Goal: Task Accomplishment & Management: Use online tool/utility

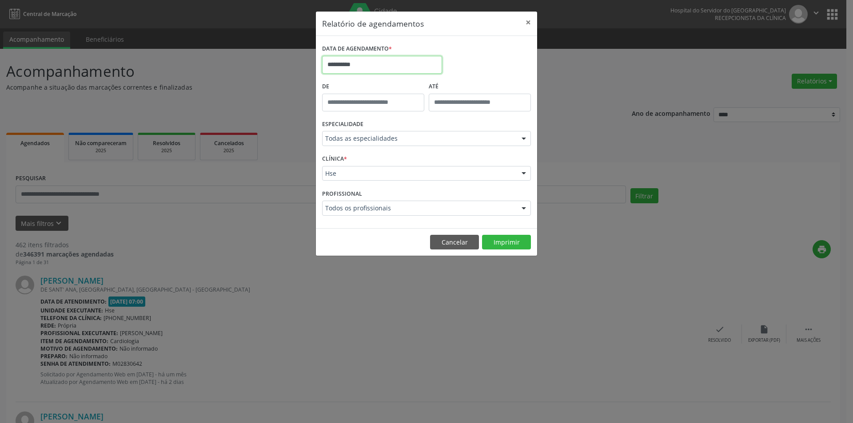
click at [386, 64] on input "**********" at bounding box center [382, 65] width 120 height 18
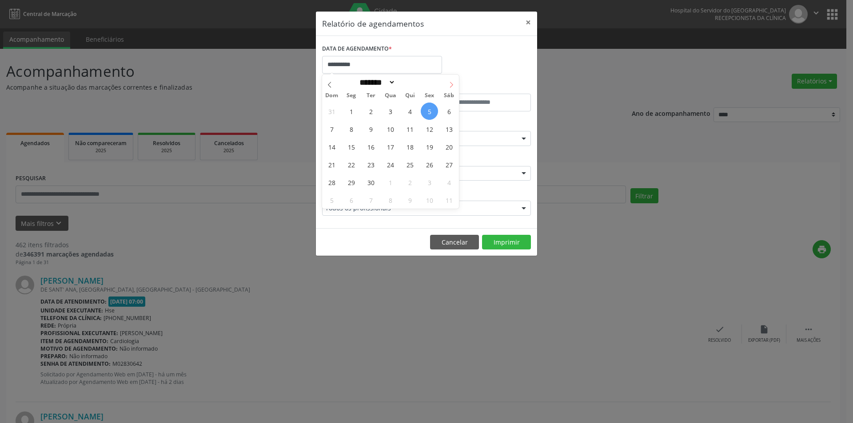
click at [449, 84] on icon at bounding box center [451, 85] width 6 height 6
click at [332, 80] on span at bounding box center [329, 82] width 15 height 15
select select "*"
click at [367, 183] on span "30" at bounding box center [370, 182] width 17 height 17
type input "**********"
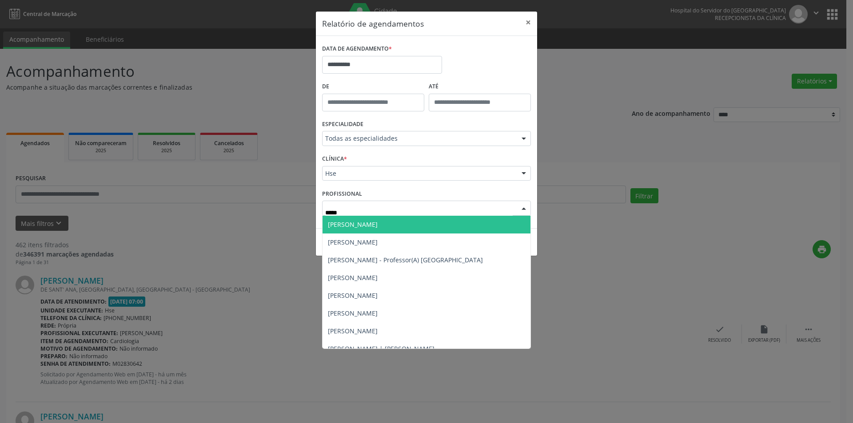
type input "****"
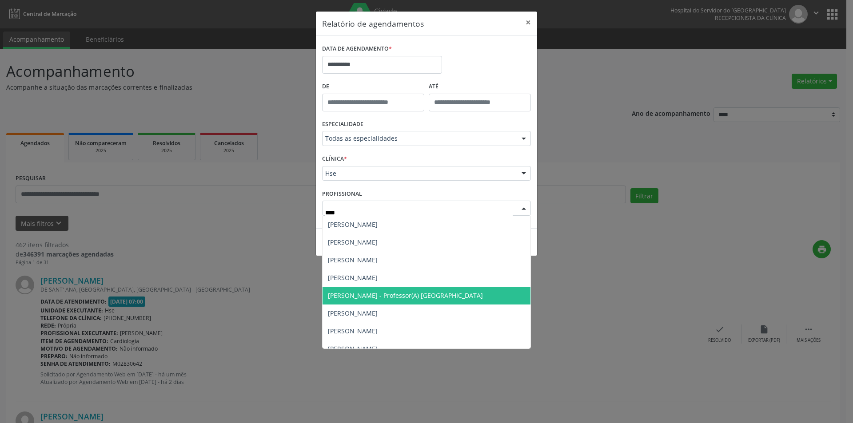
click at [405, 295] on span "[PERSON_NAME] - Professor(A) [GEOGRAPHIC_DATA]" at bounding box center [405, 295] width 155 height 8
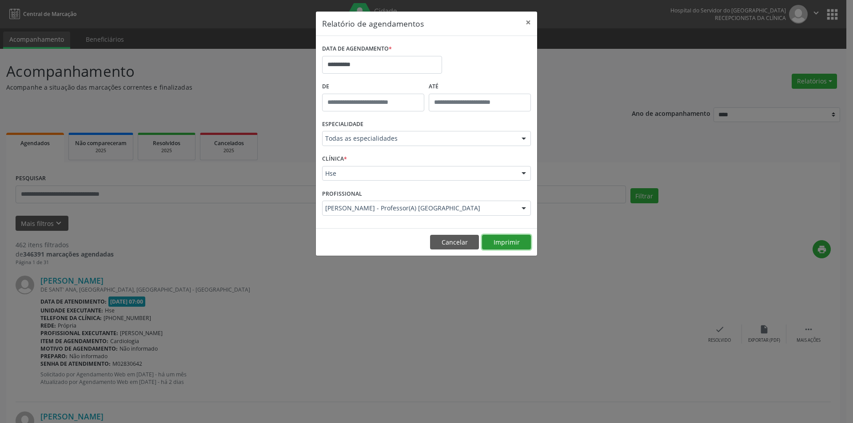
click at [504, 244] on button "Imprimir" at bounding box center [506, 242] width 49 height 15
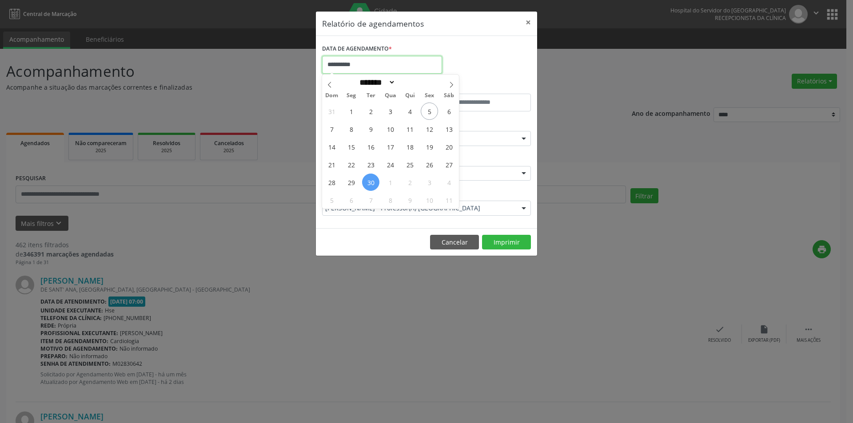
click at [375, 67] on input "**********" at bounding box center [382, 65] width 120 height 18
click at [371, 169] on span "23" at bounding box center [370, 164] width 17 height 17
type input "**********"
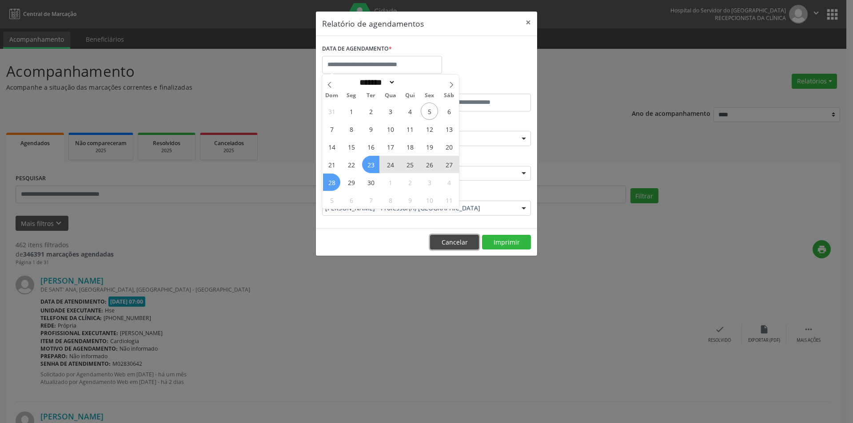
click at [448, 236] on button "Cancelar" at bounding box center [454, 242] width 49 height 15
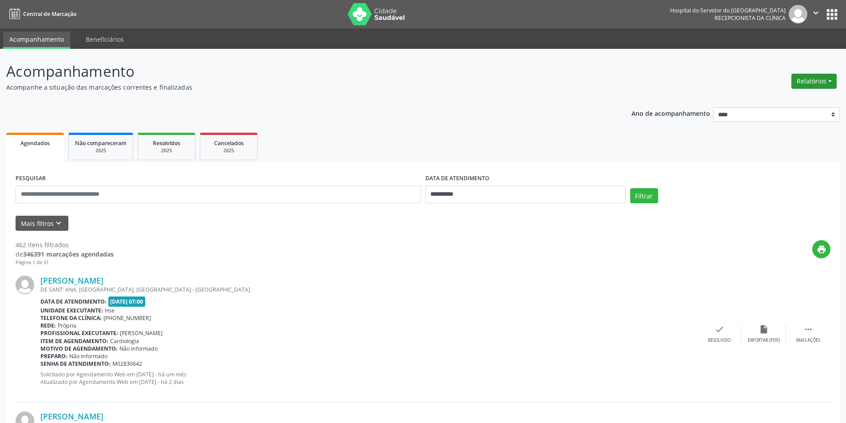
click at [806, 79] on button "Relatórios" at bounding box center [813, 81] width 45 height 15
click at [754, 105] on link "Agendamentos" at bounding box center [789, 100] width 95 height 12
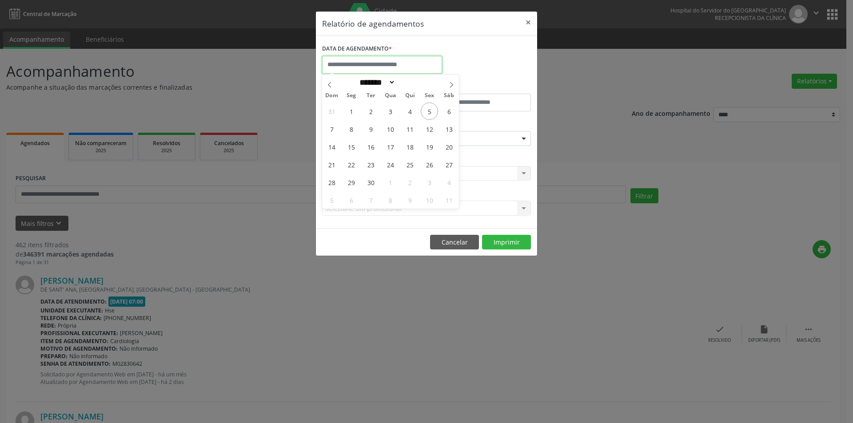
click at [361, 64] on input "text" at bounding box center [382, 65] width 120 height 18
click at [370, 184] on span "30" at bounding box center [370, 182] width 17 height 17
type input "**********"
click at [371, 186] on span "30" at bounding box center [370, 182] width 17 height 17
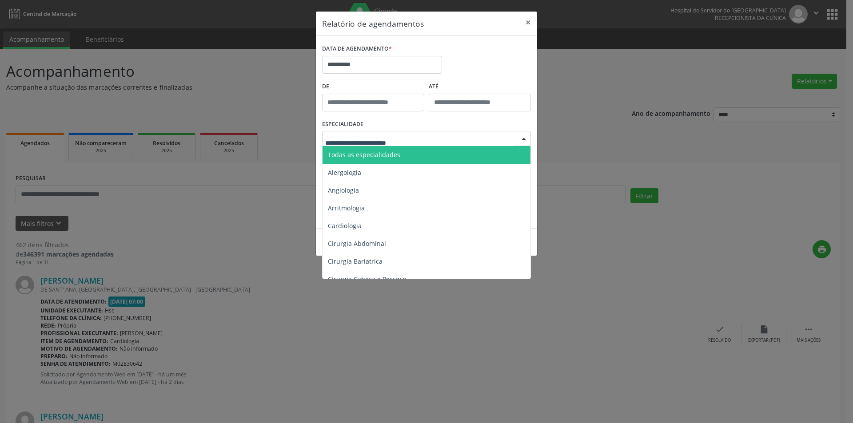
click at [397, 159] on span "Todas as especialidades" at bounding box center [426, 155] width 209 height 18
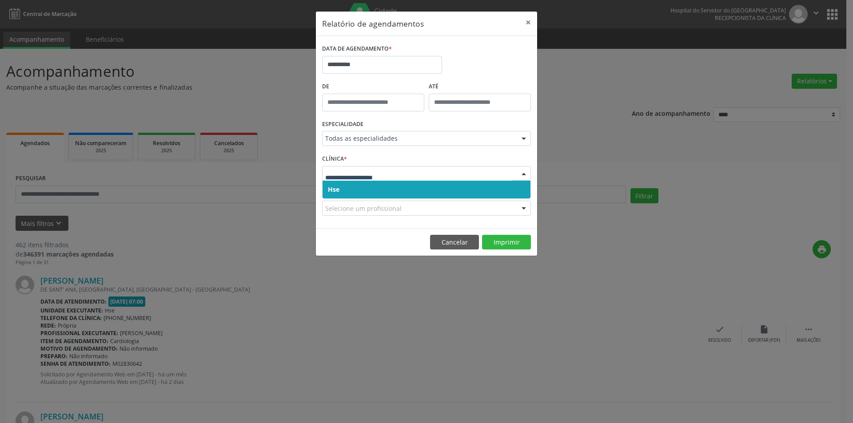
click at [373, 191] on span "Hse" at bounding box center [426, 190] width 208 height 18
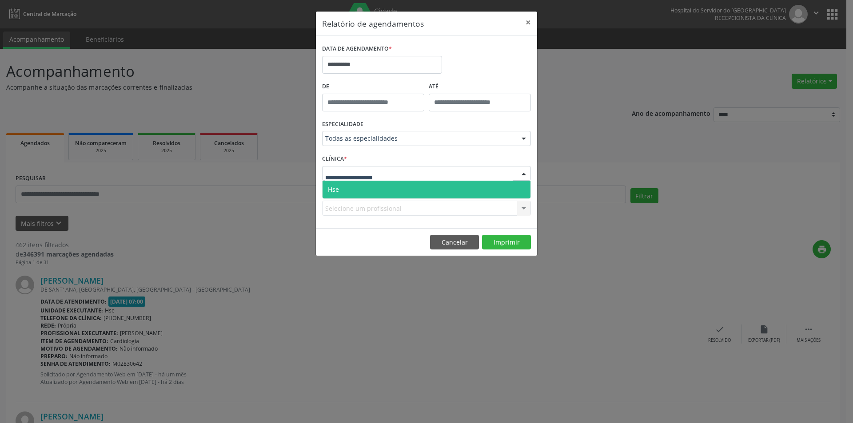
click at [368, 189] on span "Hse" at bounding box center [426, 190] width 208 height 18
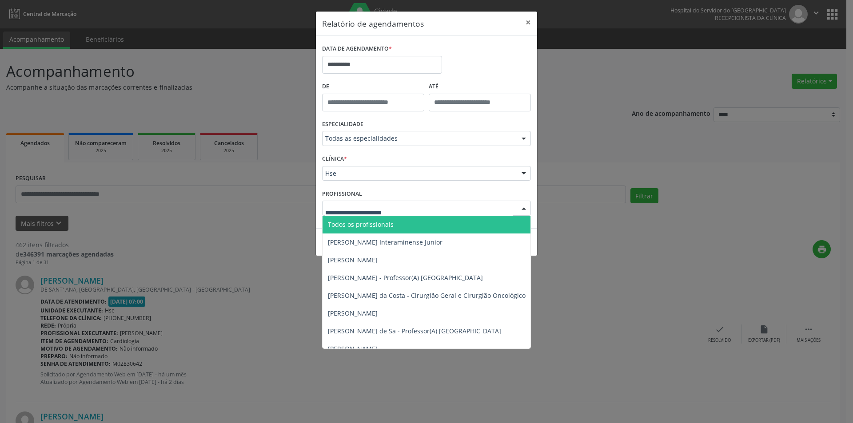
click at [401, 225] on span "Todos os profissionais" at bounding box center [471, 225] width 299 height 18
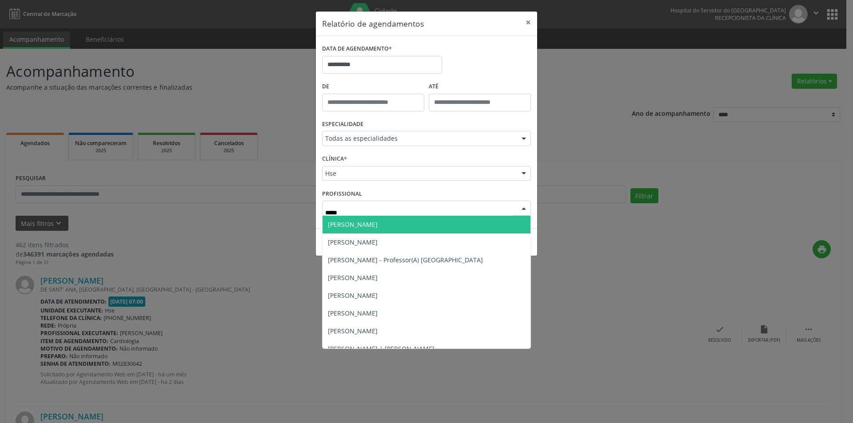
type input "******"
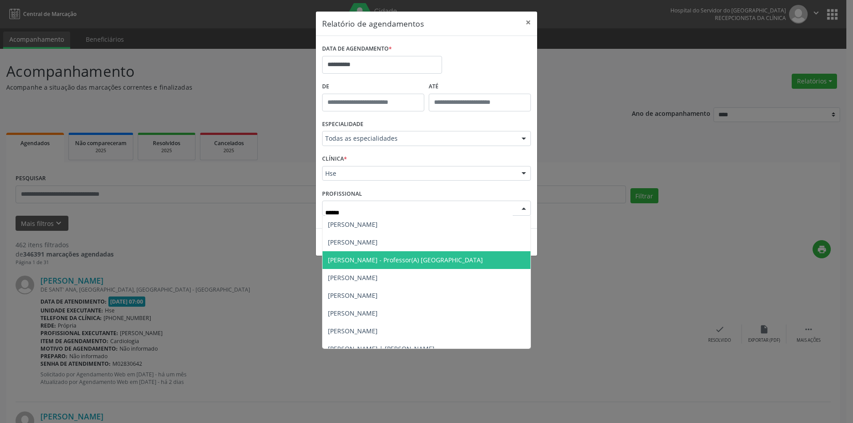
click at [403, 258] on span "[PERSON_NAME] - Professor(A) [GEOGRAPHIC_DATA]" at bounding box center [405, 260] width 155 height 8
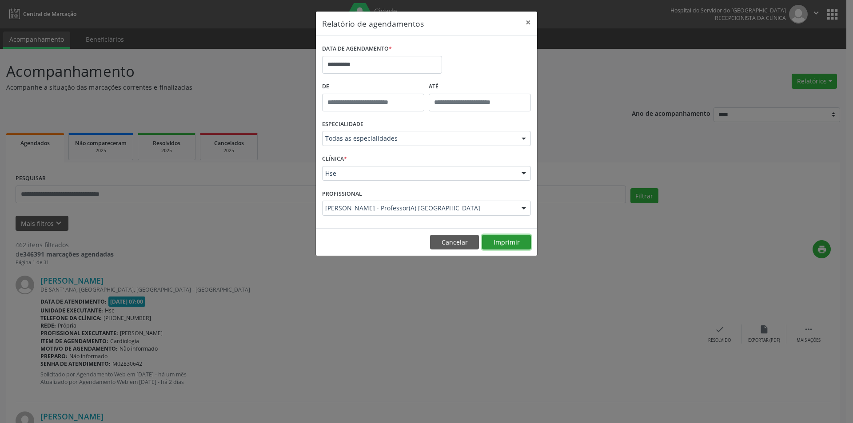
click at [502, 243] on button "Imprimir" at bounding box center [506, 242] width 49 height 15
click at [460, 242] on button "Cancelar" at bounding box center [454, 242] width 49 height 15
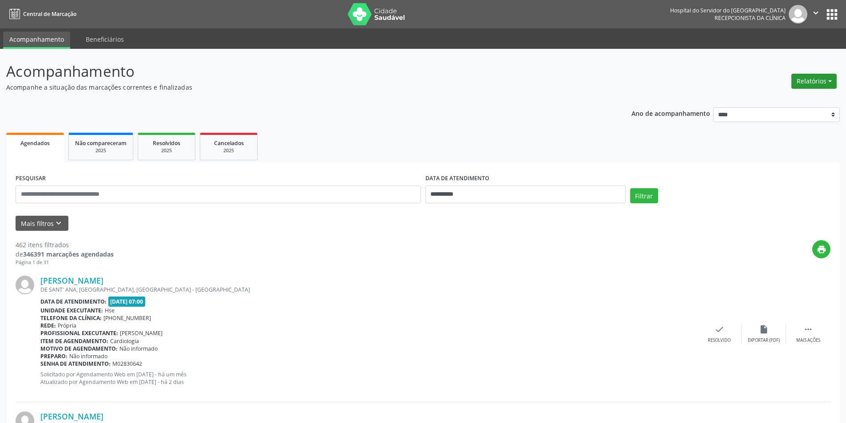
click at [816, 80] on button "Relatórios" at bounding box center [813, 81] width 45 height 15
click at [788, 101] on link "Agendamentos" at bounding box center [789, 100] width 95 height 12
select select "*"
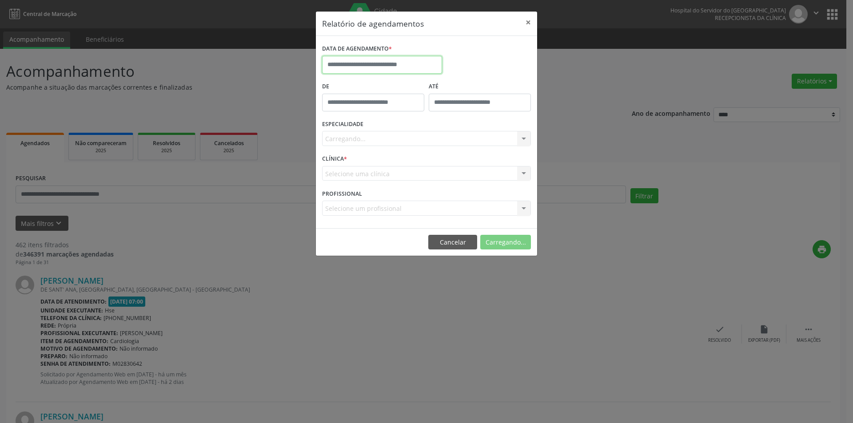
click at [349, 66] on input "text" at bounding box center [382, 65] width 120 height 18
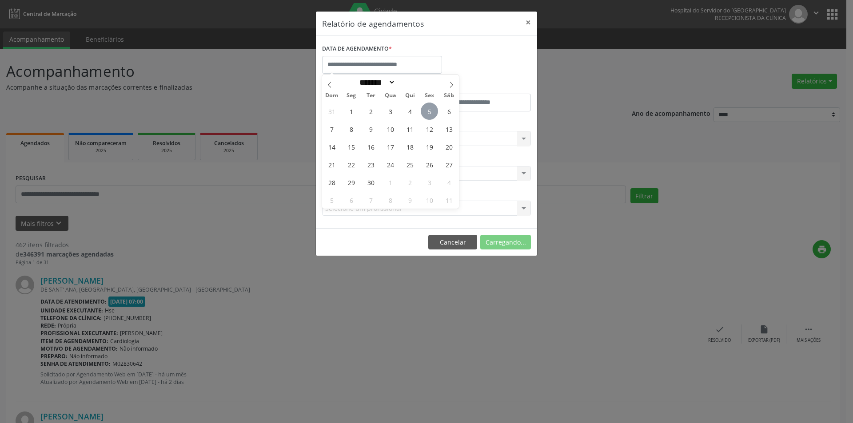
click at [429, 113] on span "5" at bounding box center [429, 111] width 17 height 17
type input "**********"
click at [429, 113] on span "5" at bounding box center [429, 111] width 17 height 17
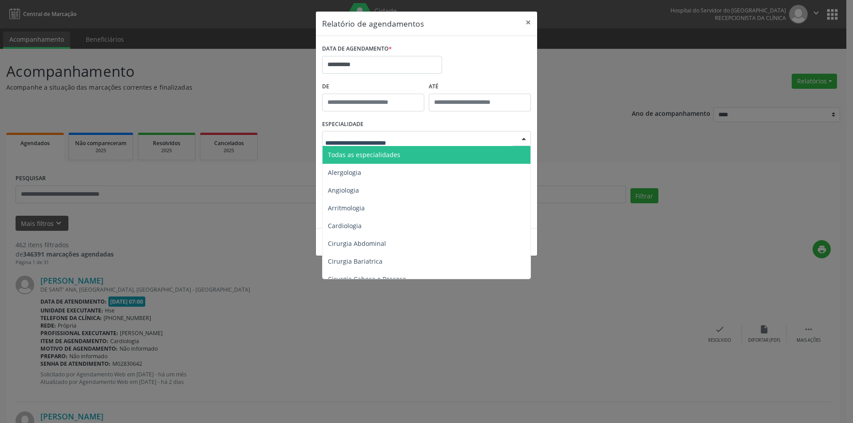
click at [383, 152] on span "Todas as especialidades" at bounding box center [364, 155] width 72 height 8
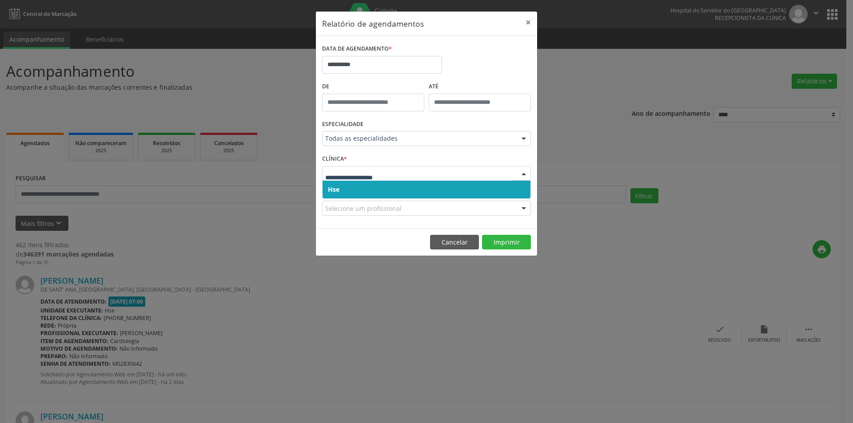
click at [366, 189] on span "Hse" at bounding box center [426, 190] width 208 height 18
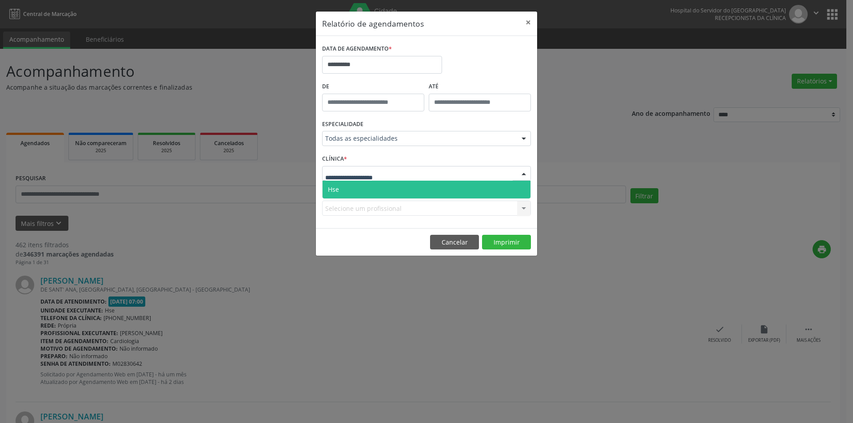
click at [371, 193] on span "Hse" at bounding box center [426, 190] width 208 height 18
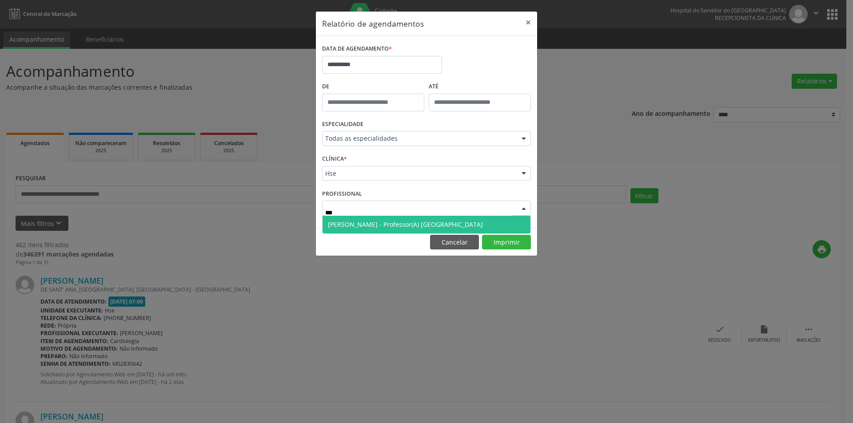
type input "****"
click at [373, 230] on span "[PERSON_NAME] - Professor(A) [GEOGRAPHIC_DATA]" at bounding box center [426, 225] width 208 height 18
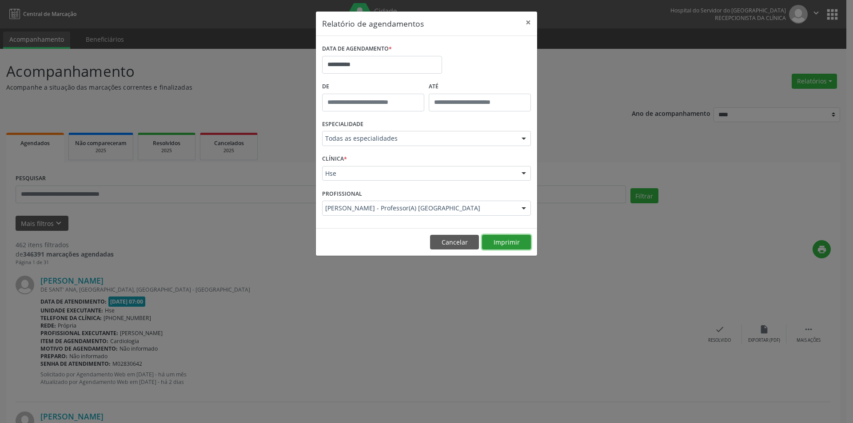
click at [508, 249] on button "Imprimir" at bounding box center [506, 242] width 49 height 15
click at [376, 64] on input "**********" at bounding box center [382, 65] width 120 height 18
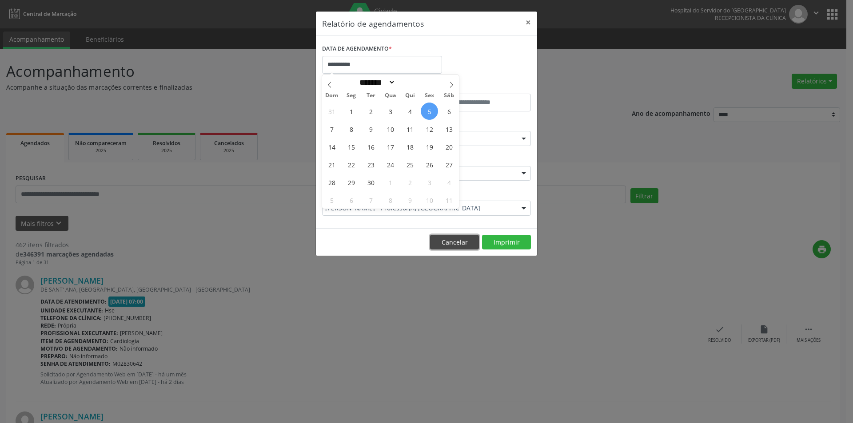
click at [452, 247] on button "Cancelar" at bounding box center [454, 242] width 49 height 15
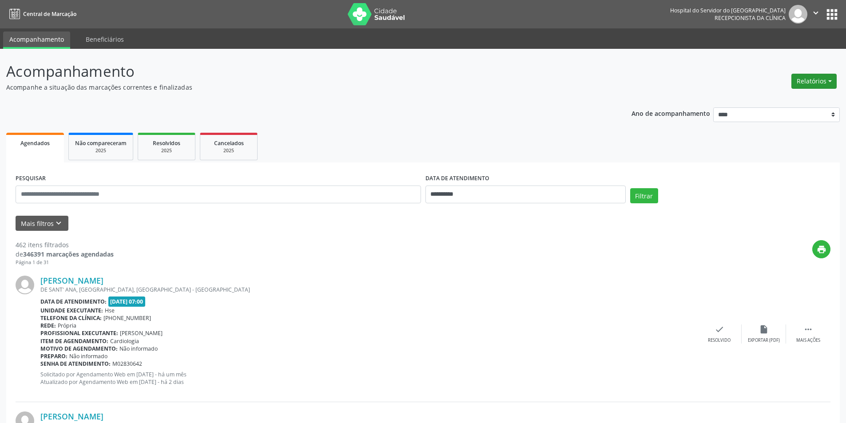
click at [810, 81] on button "Relatórios" at bounding box center [813, 81] width 45 height 15
click at [799, 100] on link "Agendamentos" at bounding box center [789, 100] width 95 height 12
select select "*"
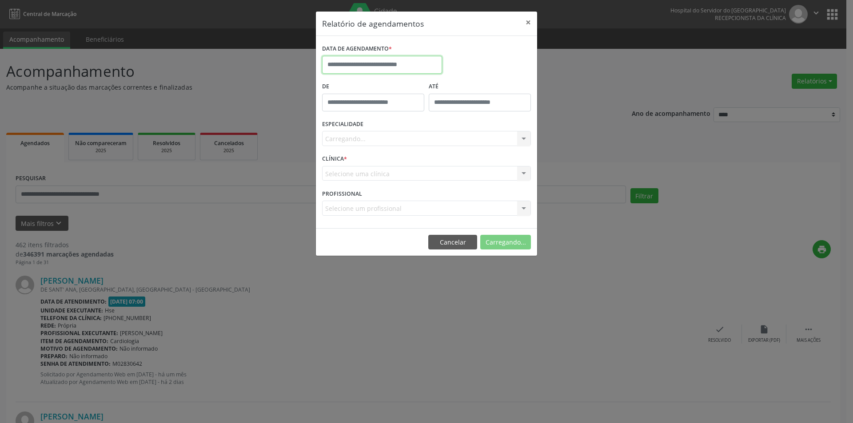
click at [351, 60] on input "text" at bounding box center [382, 65] width 120 height 18
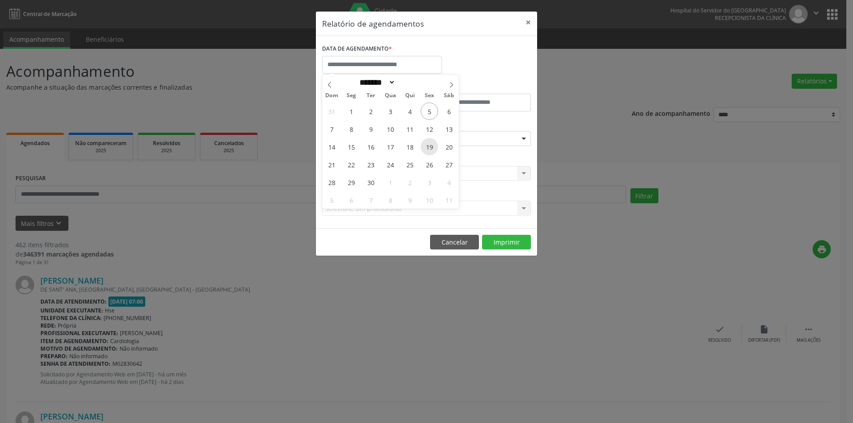
click at [429, 146] on span "19" at bounding box center [429, 146] width 17 height 17
type input "**********"
click at [429, 146] on span "19" at bounding box center [429, 146] width 17 height 17
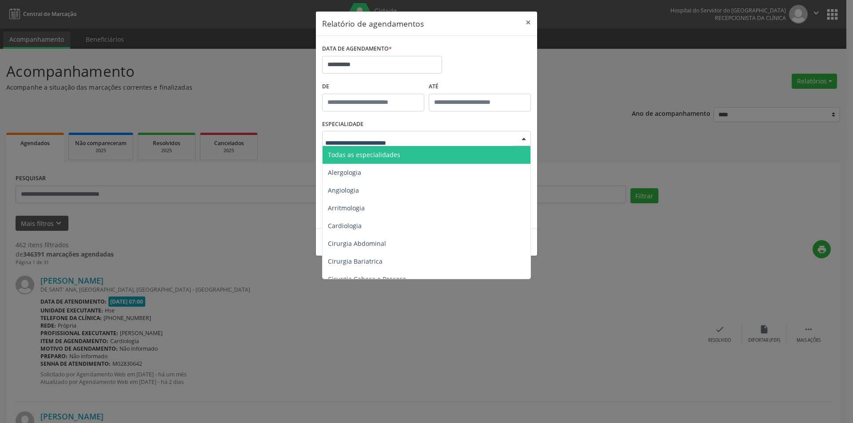
click at [402, 159] on span "Todas as especialidades" at bounding box center [426, 155] width 209 height 18
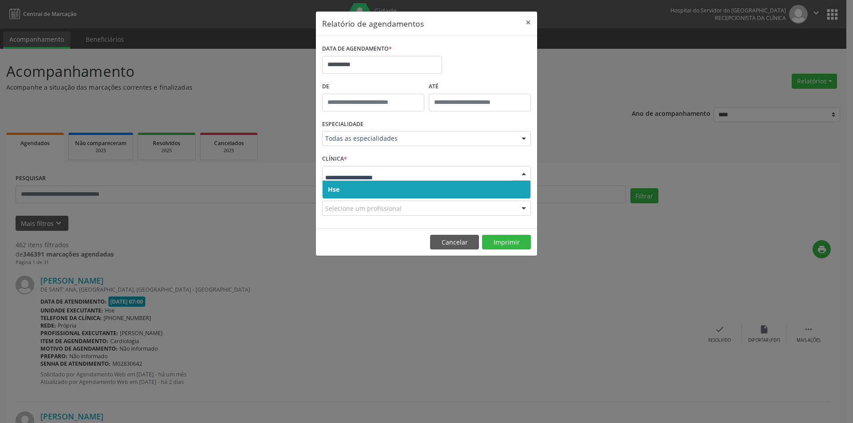
click at [370, 191] on span "Hse" at bounding box center [426, 190] width 208 height 18
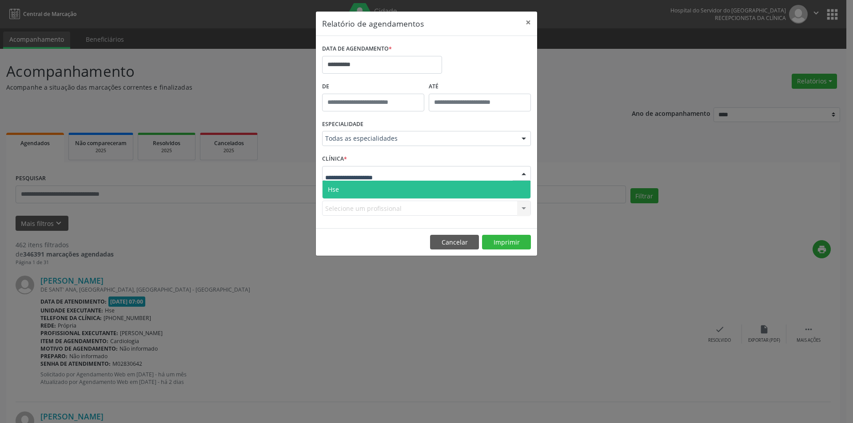
click at [370, 192] on span "Hse" at bounding box center [426, 190] width 208 height 18
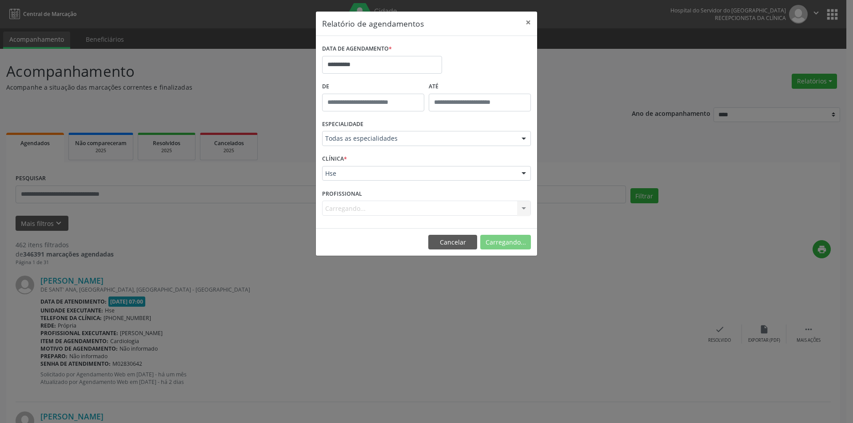
click at [362, 210] on div "Carregando... Todos os profissionais [PERSON_NAME] Interaminense Junior [PERSON…" at bounding box center [426, 208] width 209 height 15
click at [452, 241] on button "Cancelar" at bounding box center [454, 242] width 49 height 15
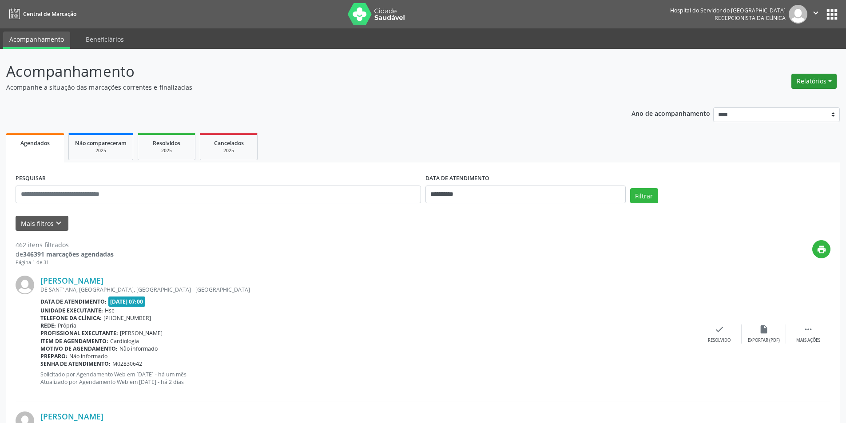
click at [802, 82] on button "Relatórios" at bounding box center [813, 81] width 45 height 15
click at [775, 108] on link "Procedimentos realizados" at bounding box center [789, 113] width 95 height 12
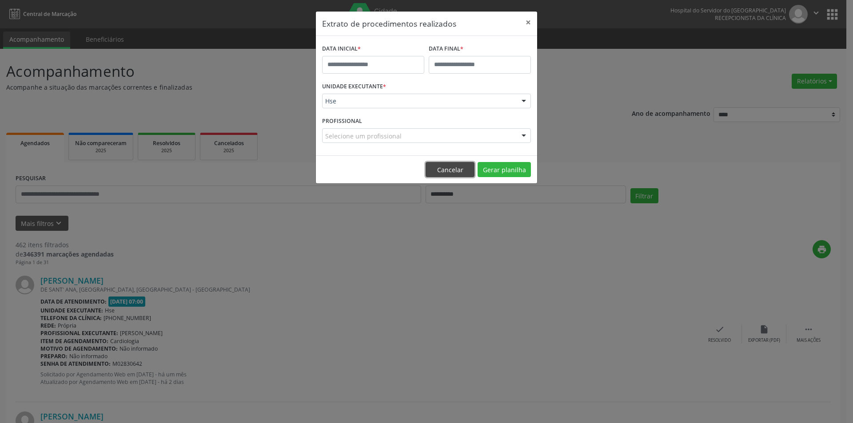
drag, startPoint x: 448, startPoint y: 166, endPoint x: 469, endPoint y: 160, distance: 22.1
click at [448, 168] on button "Cancelar" at bounding box center [449, 169] width 49 height 15
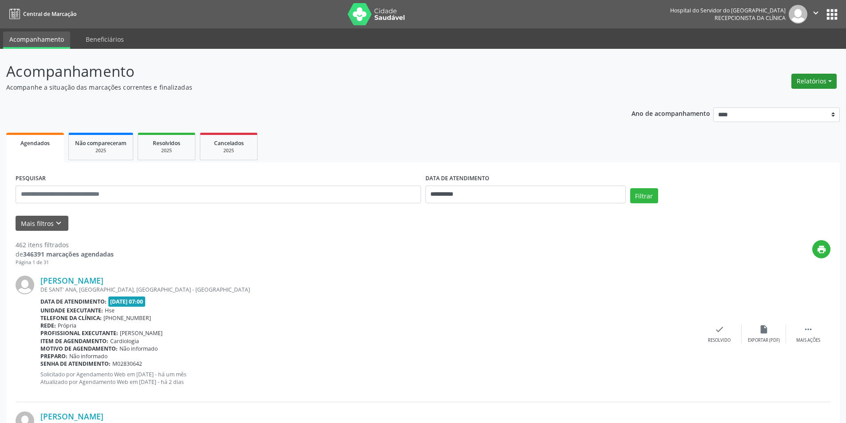
click at [804, 81] on button "Relatórios" at bounding box center [813, 81] width 45 height 15
click at [778, 101] on link "Agendamentos" at bounding box center [789, 100] width 95 height 12
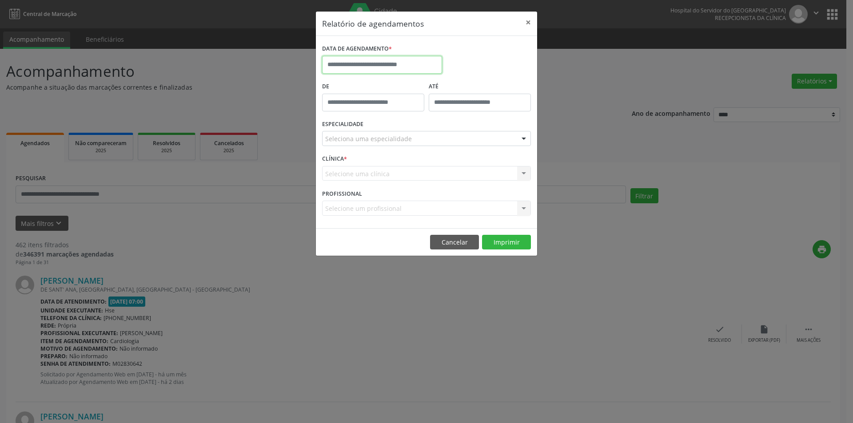
click at [346, 67] on input "text" at bounding box center [382, 65] width 120 height 18
click at [351, 142] on span "15" at bounding box center [350, 146] width 17 height 17
type input "**********"
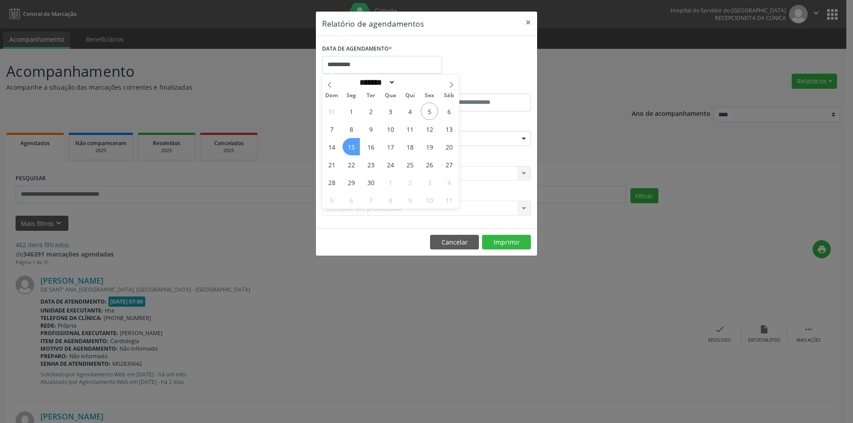
click at [351, 142] on span "15" at bounding box center [350, 146] width 17 height 17
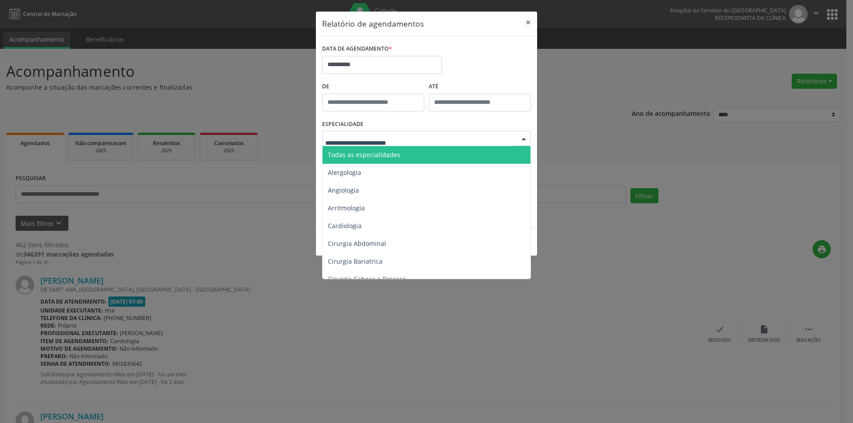
click at [380, 150] on span "Todas as especialidades" at bounding box center [426, 155] width 209 height 18
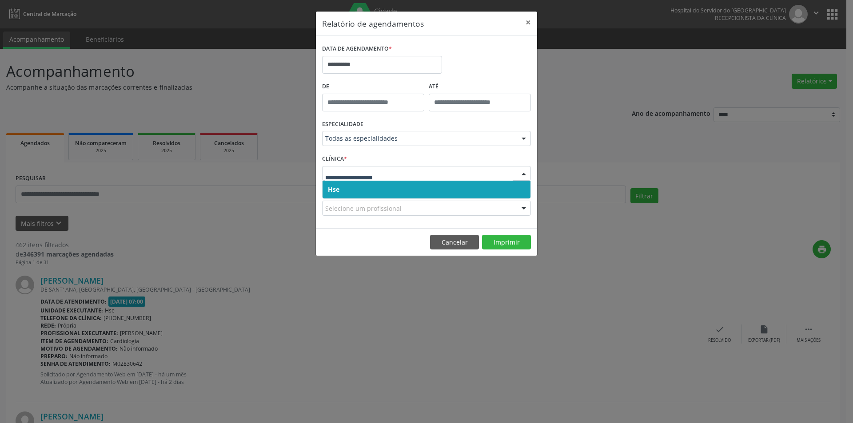
drag, startPoint x: 369, startPoint y: 189, endPoint x: 365, endPoint y: 181, distance: 9.1
click at [370, 189] on span "Hse" at bounding box center [426, 190] width 208 height 18
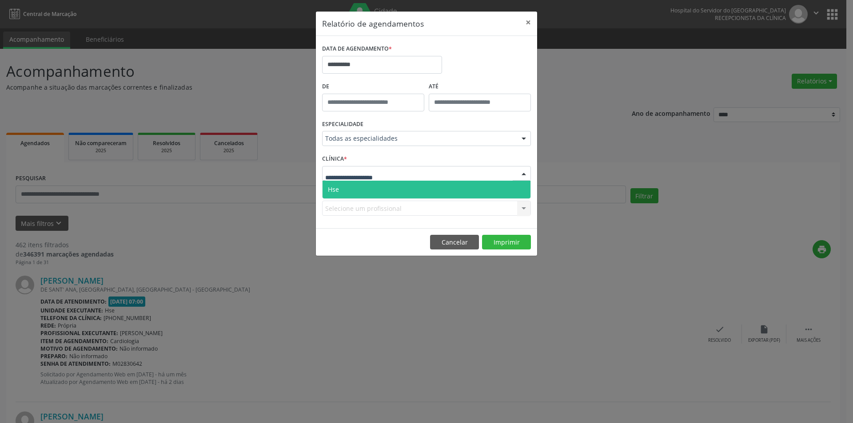
click at [364, 186] on span "Hse" at bounding box center [426, 190] width 208 height 18
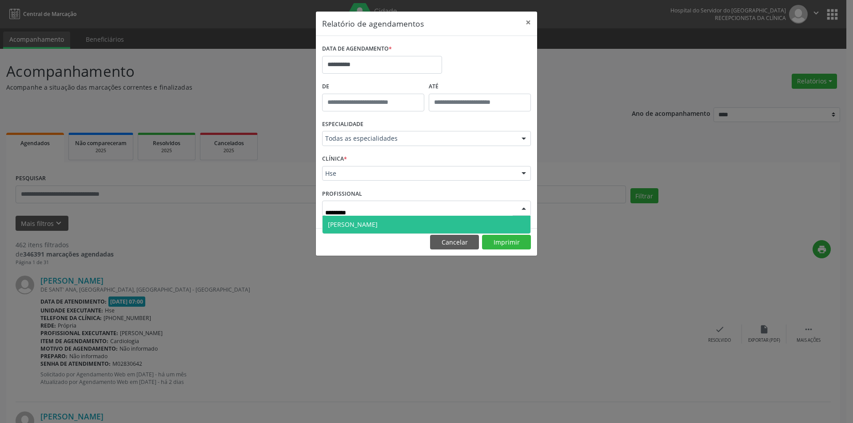
type input "**********"
click at [365, 222] on span "[PERSON_NAME]" at bounding box center [353, 224] width 50 height 8
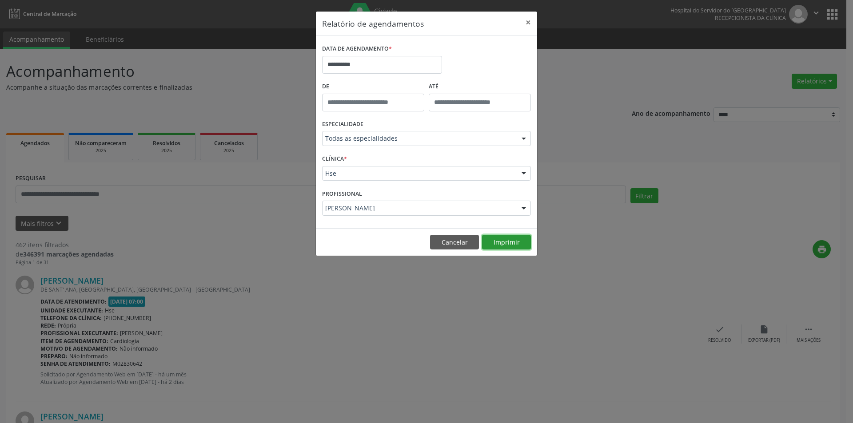
click at [500, 244] on button "Imprimir" at bounding box center [506, 242] width 49 height 15
click at [361, 63] on input "**********" at bounding box center [382, 65] width 120 height 18
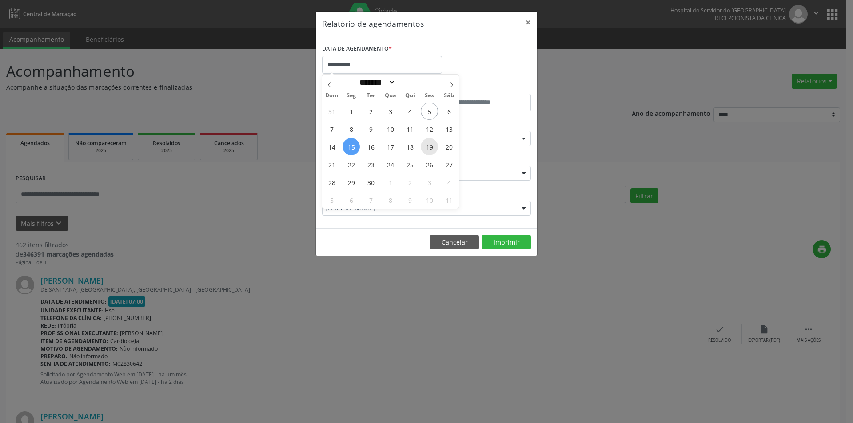
click at [431, 149] on span "19" at bounding box center [429, 146] width 17 height 17
type input "**********"
click at [431, 149] on span "19" at bounding box center [429, 146] width 17 height 17
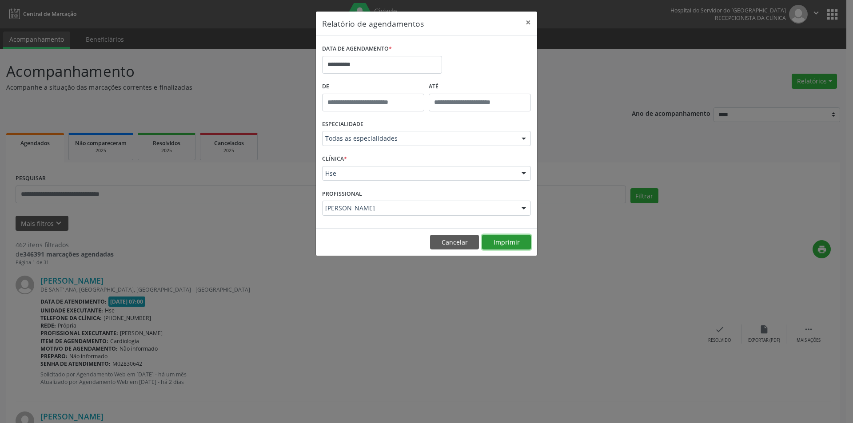
click at [491, 240] on button "Imprimir" at bounding box center [506, 242] width 49 height 15
click at [370, 68] on input "**********" at bounding box center [382, 65] width 120 height 18
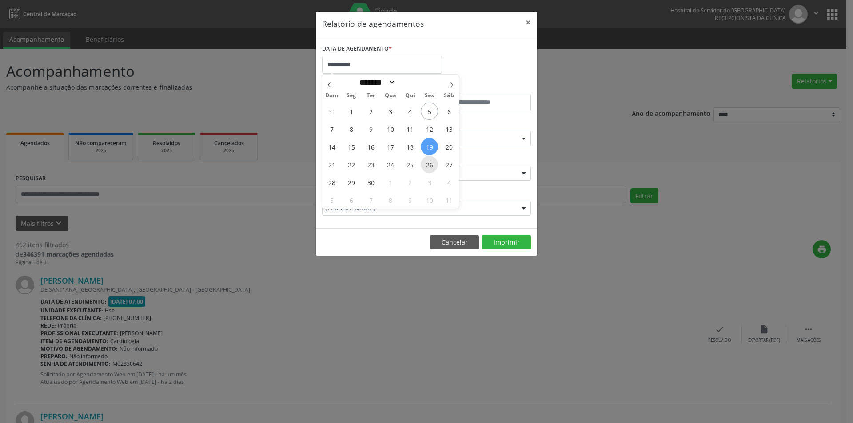
click at [425, 168] on span "26" at bounding box center [429, 164] width 17 height 17
type input "**********"
click at [425, 168] on span "26" at bounding box center [429, 164] width 17 height 17
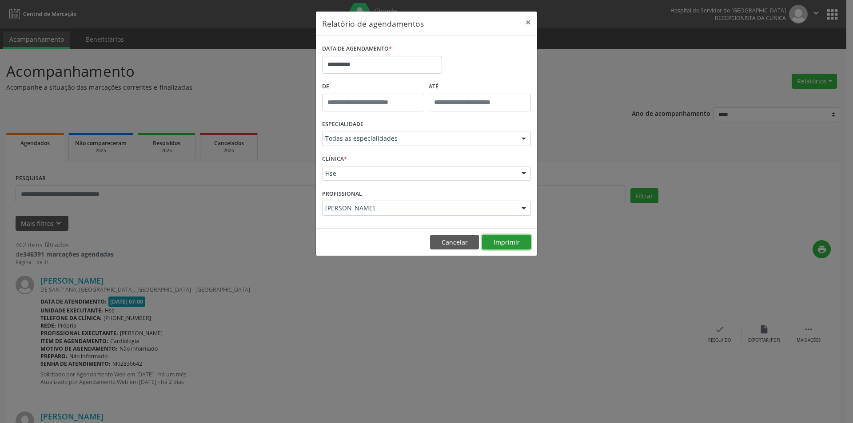
click at [495, 242] on button "Imprimir" at bounding box center [506, 242] width 49 height 15
click at [362, 64] on input "**********" at bounding box center [382, 65] width 120 height 18
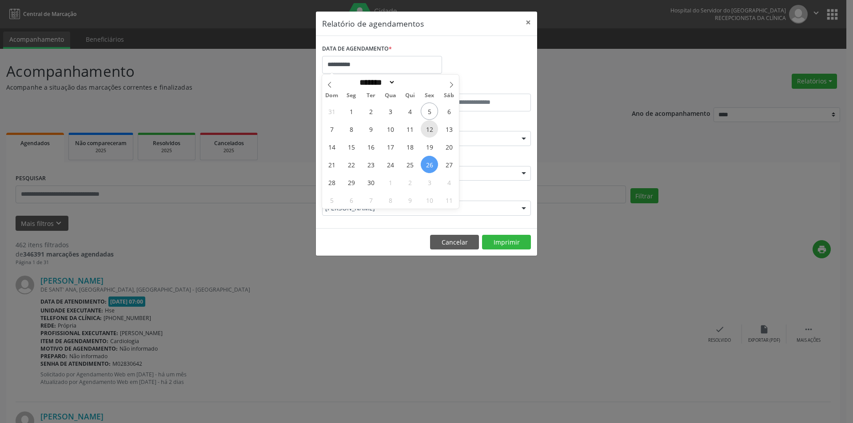
click at [429, 131] on span "12" at bounding box center [429, 128] width 17 height 17
type input "**********"
click at [429, 131] on span "12" at bounding box center [429, 128] width 17 height 17
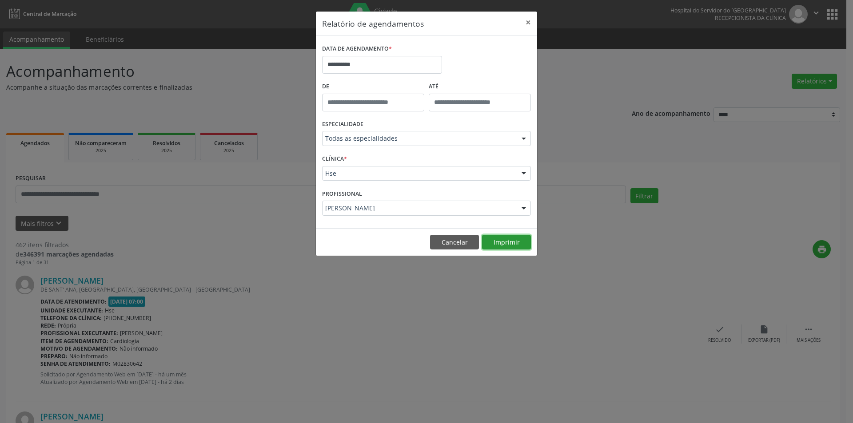
click at [506, 248] on button "Imprimir" at bounding box center [506, 242] width 49 height 15
click at [454, 242] on button "Cancelar" at bounding box center [454, 242] width 49 height 15
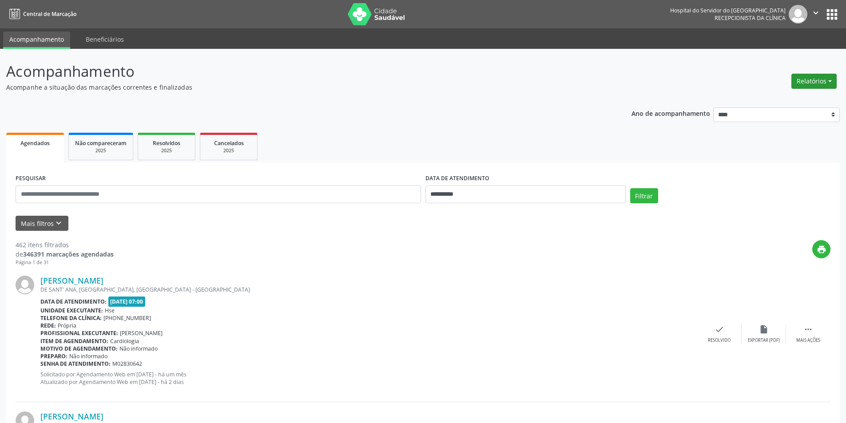
click at [809, 83] on button "Relatórios" at bounding box center [813, 81] width 45 height 15
click at [782, 100] on link "Agendamentos" at bounding box center [789, 100] width 95 height 12
select select "*"
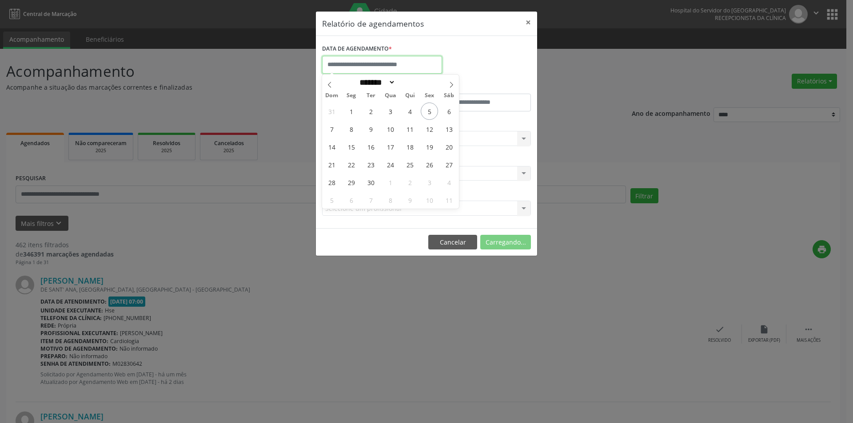
click at [355, 66] on input "text" at bounding box center [382, 65] width 120 height 18
click at [352, 131] on span "8" at bounding box center [350, 128] width 17 height 17
type input "**********"
click at [352, 131] on span "8" at bounding box center [350, 128] width 17 height 17
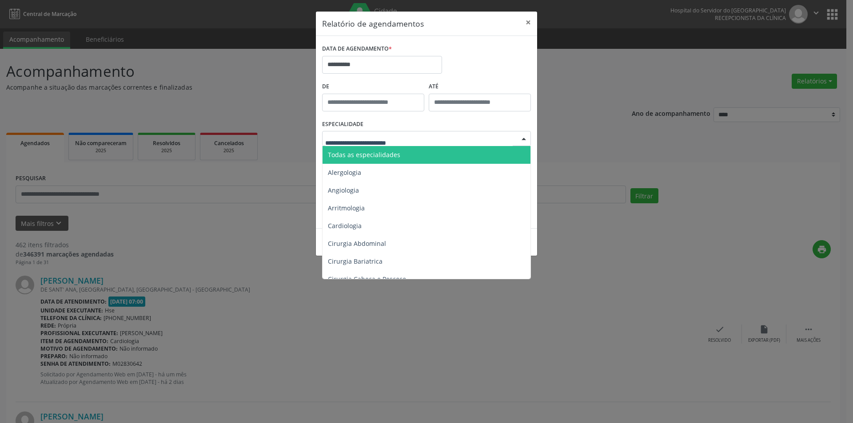
click at [370, 151] on span "Todas as especialidades" at bounding box center [364, 155] width 72 height 8
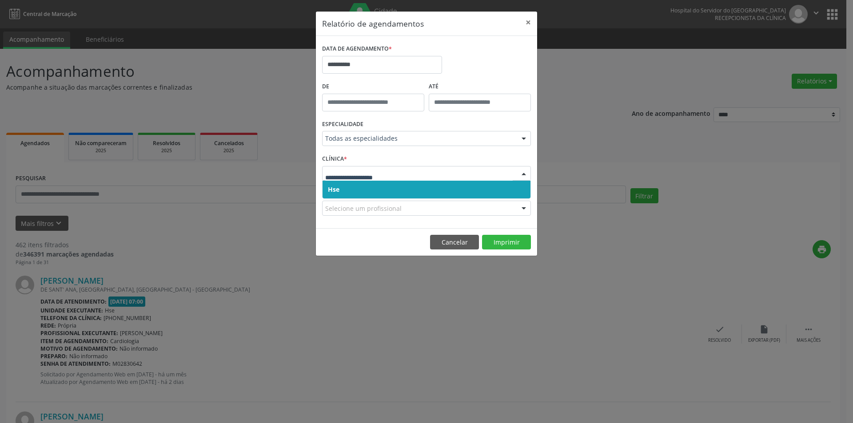
click at [364, 191] on span "Hse" at bounding box center [426, 190] width 208 height 18
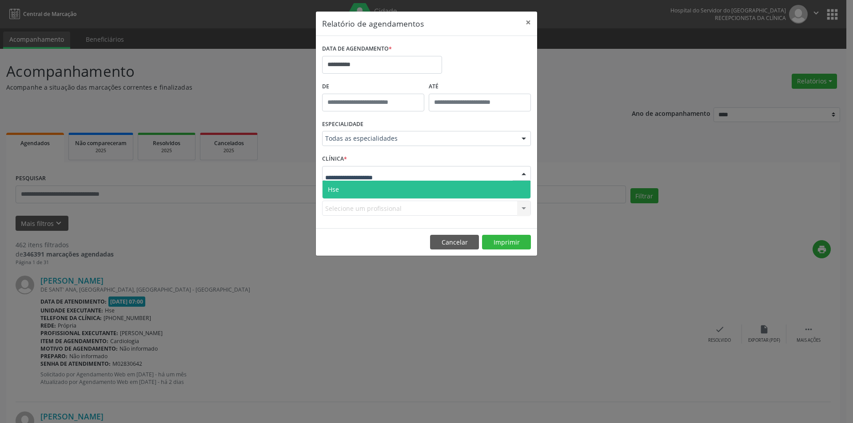
click at [368, 191] on span "Hse" at bounding box center [426, 190] width 208 height 18
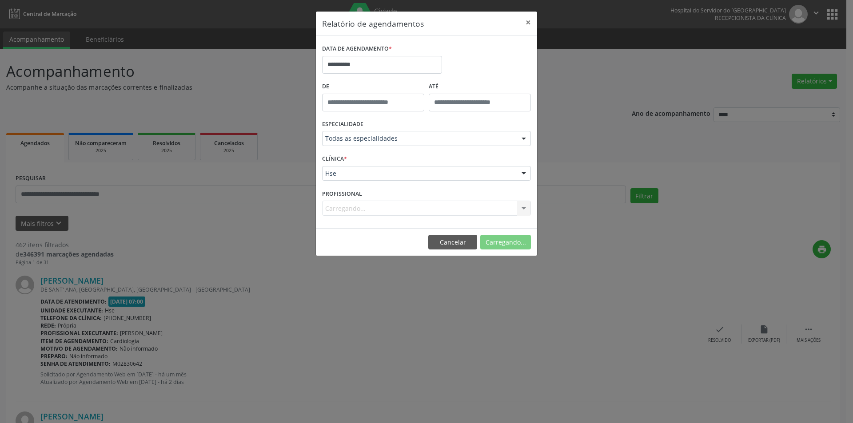
click at [358, 209] on div "Carregando... Todos os profissionais [PERSON_NAME] Interaminense Junior [PERSON…" at bounding box center [426, 208] width 209 height 15
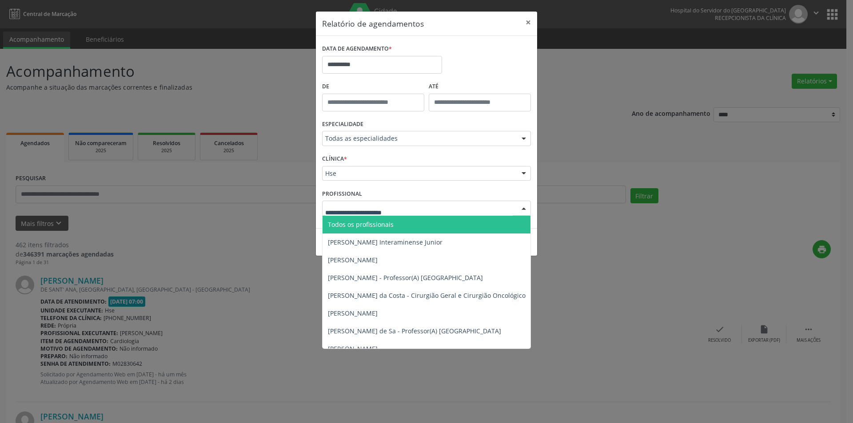
click at [368, 222] on span "Todos os profissionais" at bounding box center [361, 224] width 66 height 8
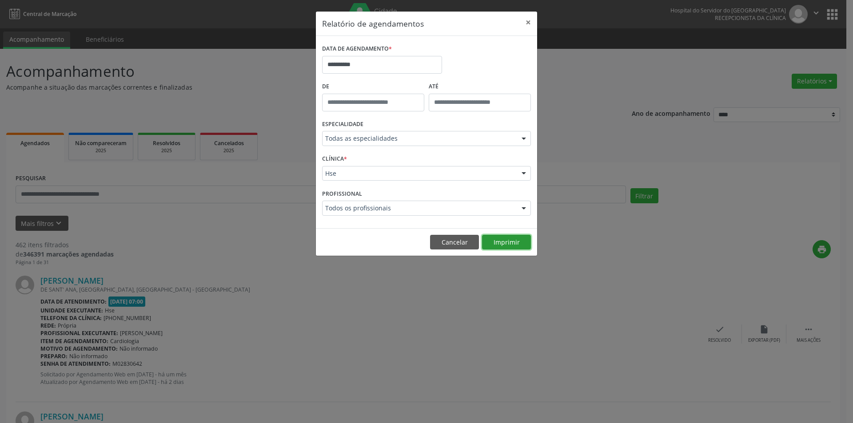
click at [495, 242] on button "Imprimir" at bounding box center [506, 242] width 49 height 15
click at [453, 241] on button "Cancelar" at bounding box center [454, 242] width 49 height 15
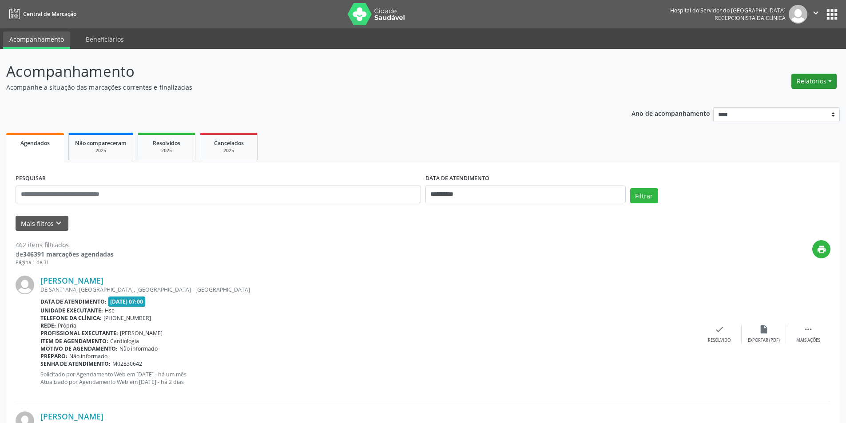
click at [811, 84] on button "Relatórios" at bounding box center [813, 81] width 45 height 15
click at [783, 100] on link "Agendamentos" at bounding box center [789, 100] width 95 height 12
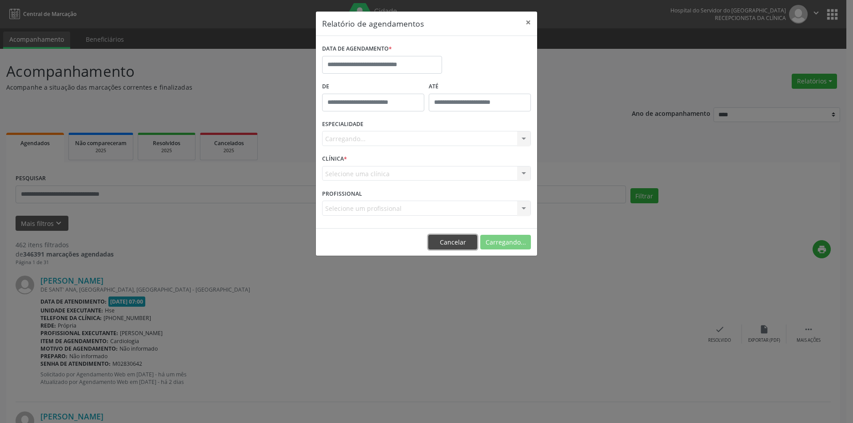
click at [460, 238] on button "Cancelar" at bounding box center [452, 242] width 49 height 15
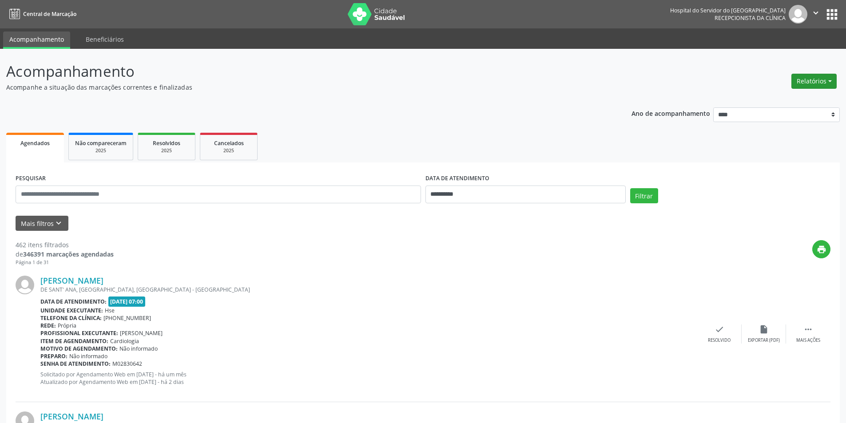
click at [808, 82] on button "Relatórios" at bounding box center [813, 81] width 45 height 15
click at [773, 103] on link "Agendamentos" at bounding box center [789, 100] width 95 height 12
select select "*"
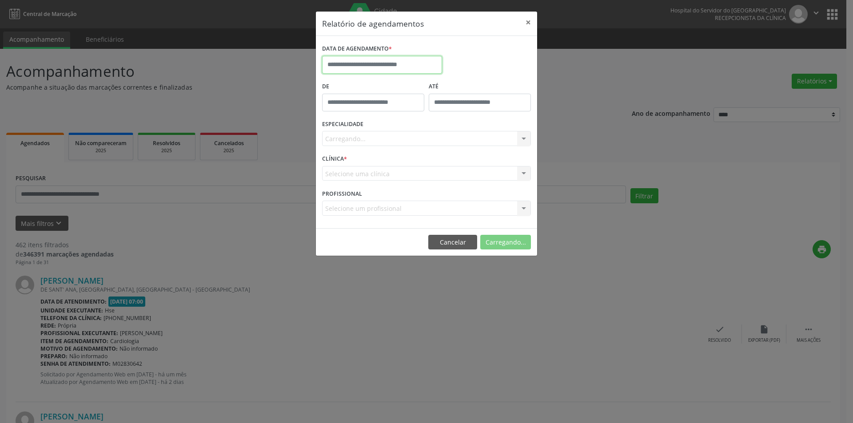
click at [354, 63] on input "text" at bounding box center [382, 65] width 120 height 18
click at [393, 132] on span "10" at bounding box center [389, 128] width 17 height 17
type input "**********"
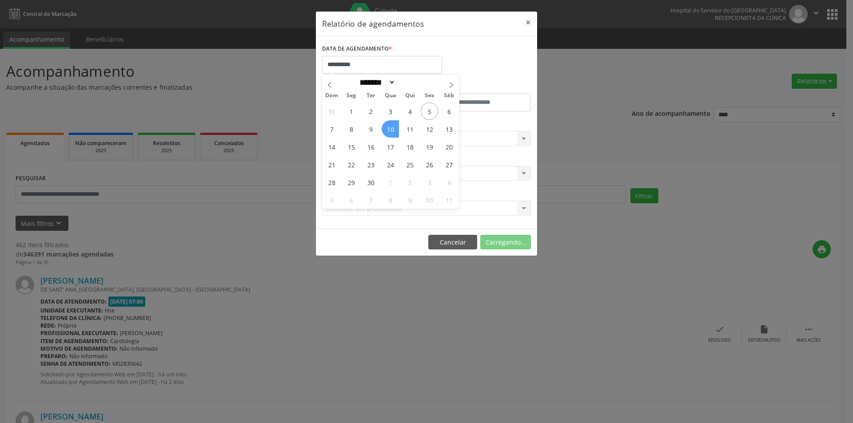
click at [393, 132] on span "10" at bounding box center [389, 128] width 17 height 17
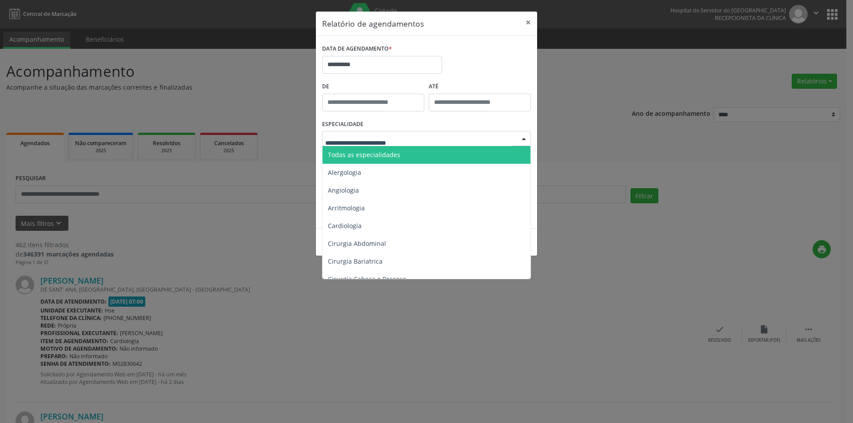
click at [397, 153] on span "Todas as especialidades" at bounding box center [364, 155] width 72 height 8
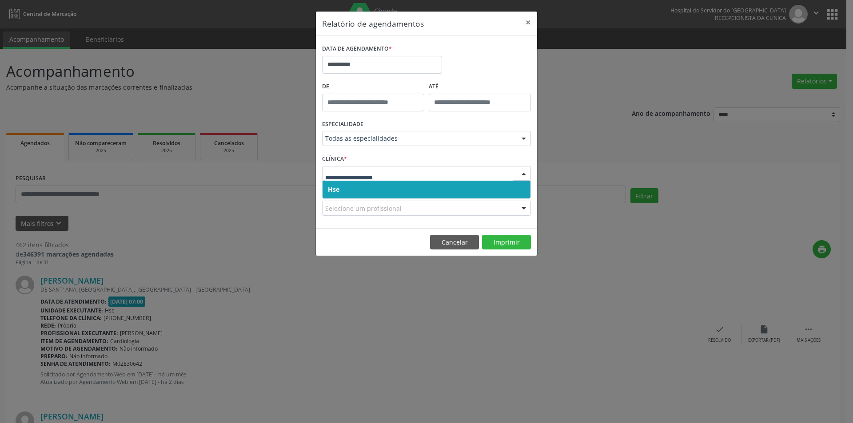
click at [358, 187] on span "Hse" at bounding box center [426, 190] width 208 height 18
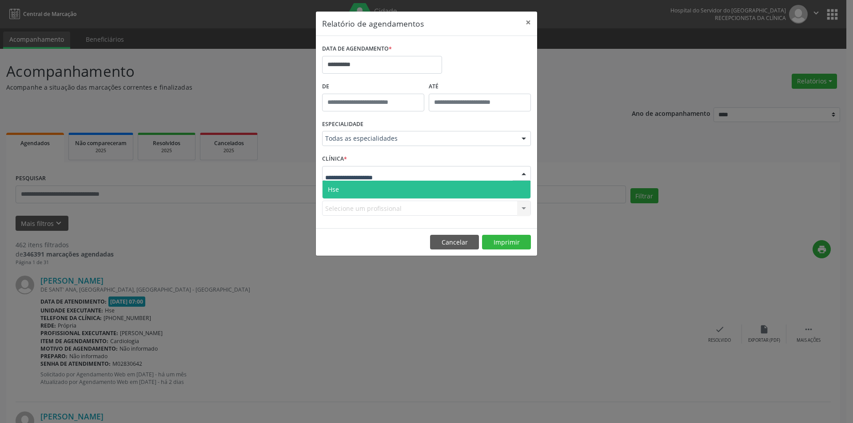
click at [356, 191] on span "Hse" at bounding box center [426, 190] width 208 height 18
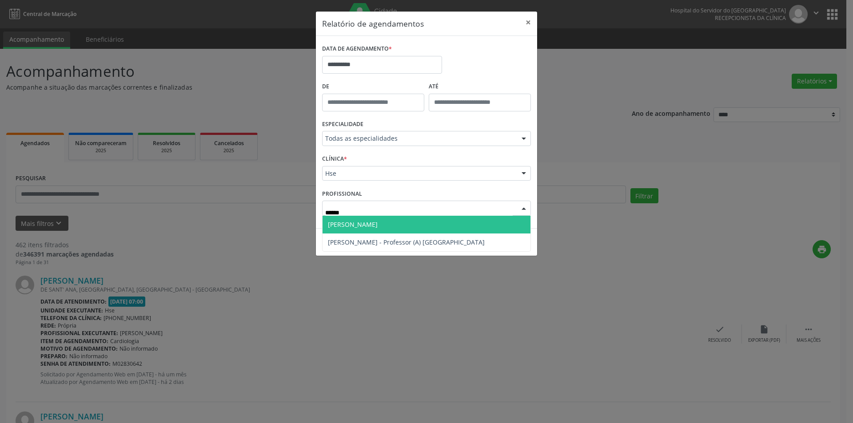
type input "*******"
click at [360, 222] on span "[PERSON_NAME]" at bounding box center [353, 224] width 50 height 8
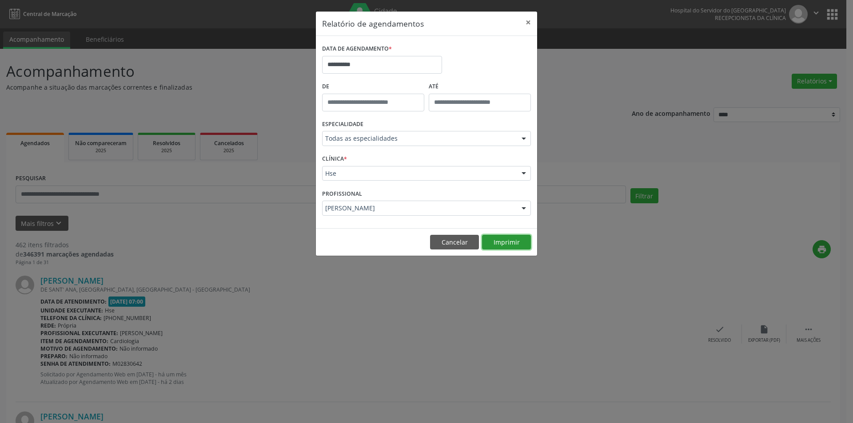
click at [497, 248] on button "Imprimir" at bounding box center [506, 242] width 49 height 15
click at [458, 245] on button "Cancelar" at bounding box center [454, 242] width 49 height 15
